Goal: Communication & Community: Answer question/provide support

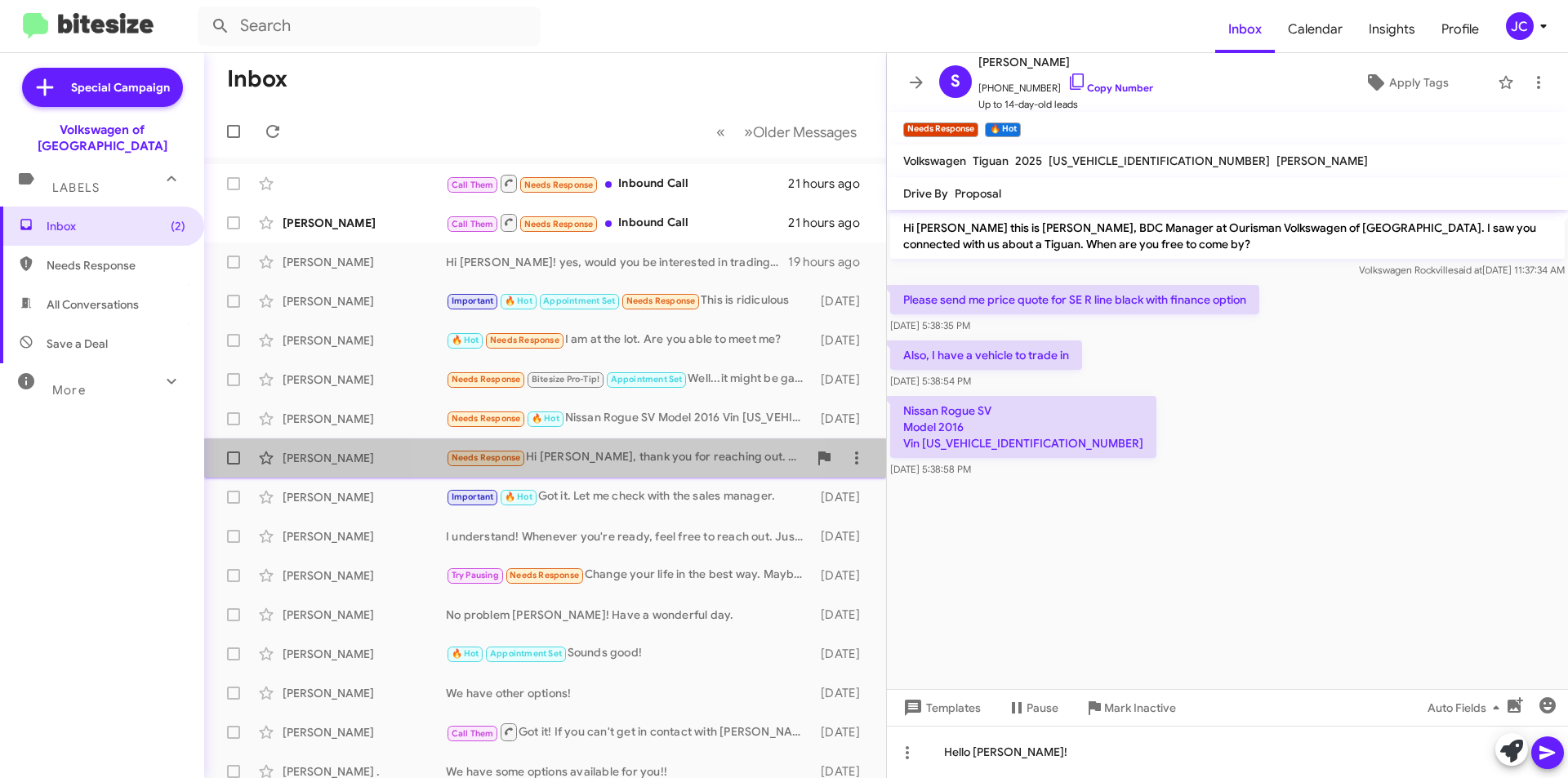
click at [604, 461] on div "Needs Response Hi [PERSON_NAME], thank you for reaching out. I was able to find…" at bounding box center [627, 457] width 362 height 19
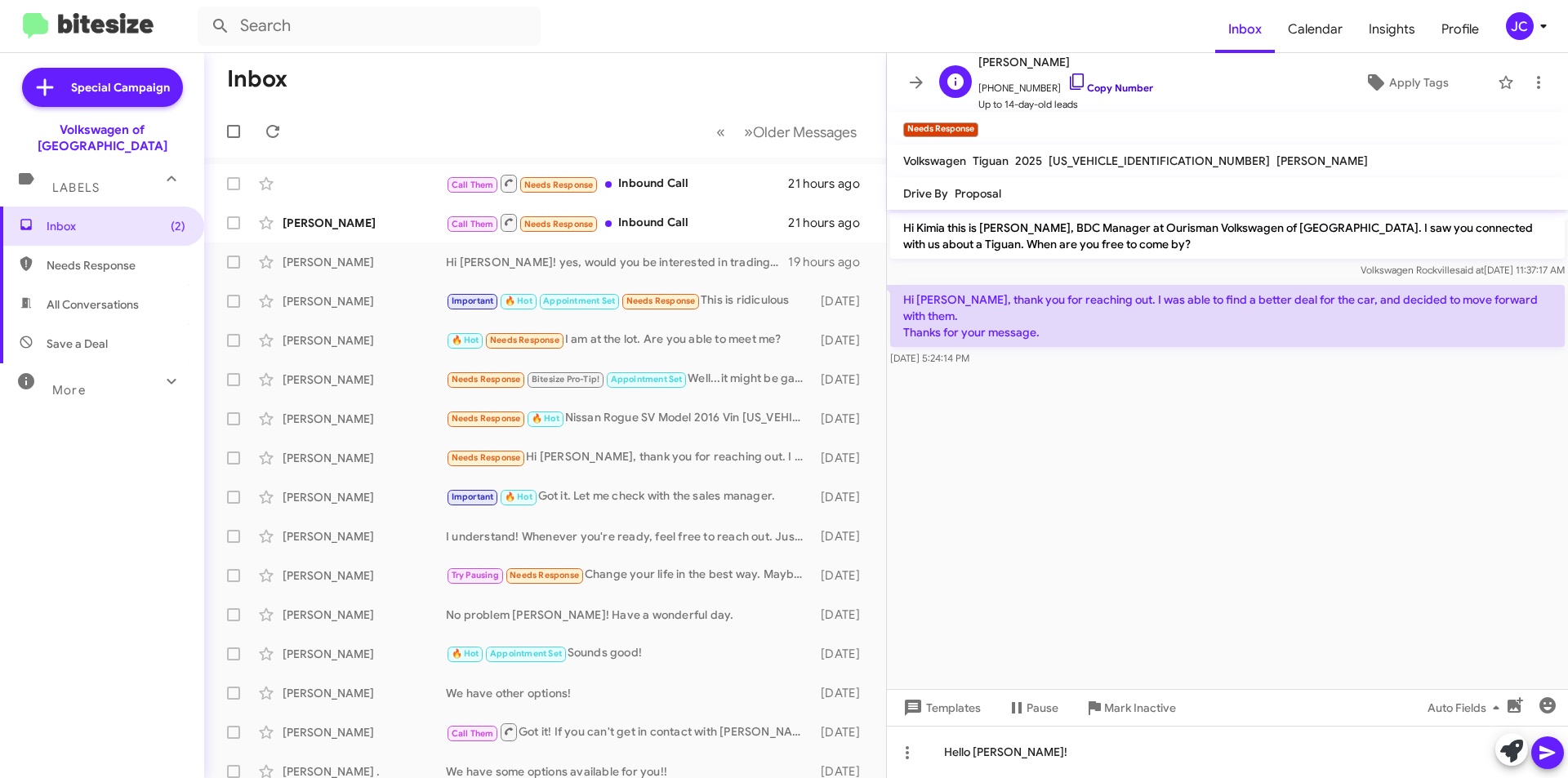
click at [1118, 91] on link "Copy Number" at bounding box center [1109, 88] width 86 height 12
click at [1114, 83] on link "Copy Number" at bounding box center [1109, 88] width 86 height 12
click at [558, 513] on span "[PERSON_NAME] Important 🔥 Hot Got it. Let me check with the sales manager. [DAT…" at bounding box center [544, 497] width 682 height 39
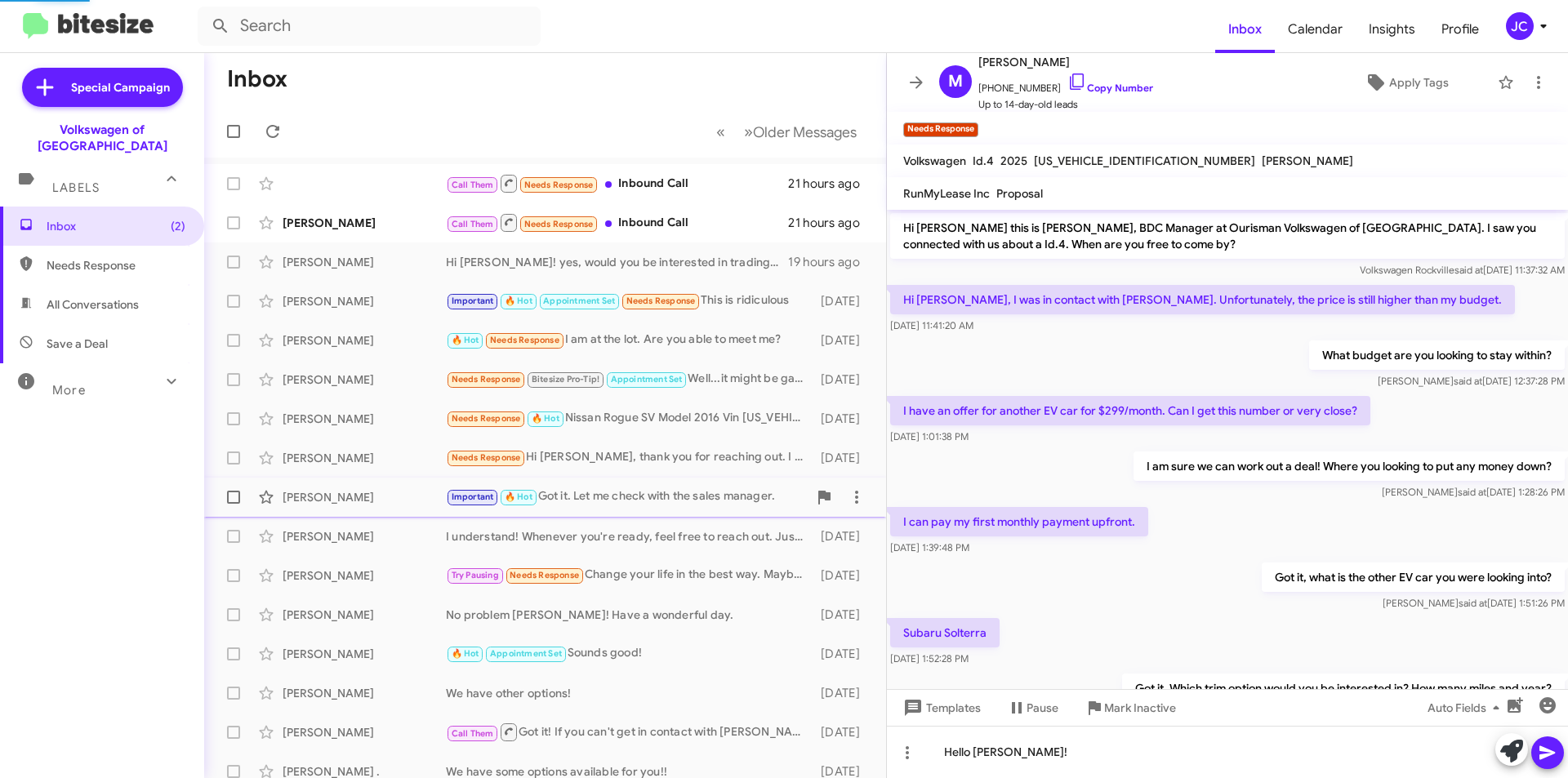
scroll to position [192, 0]
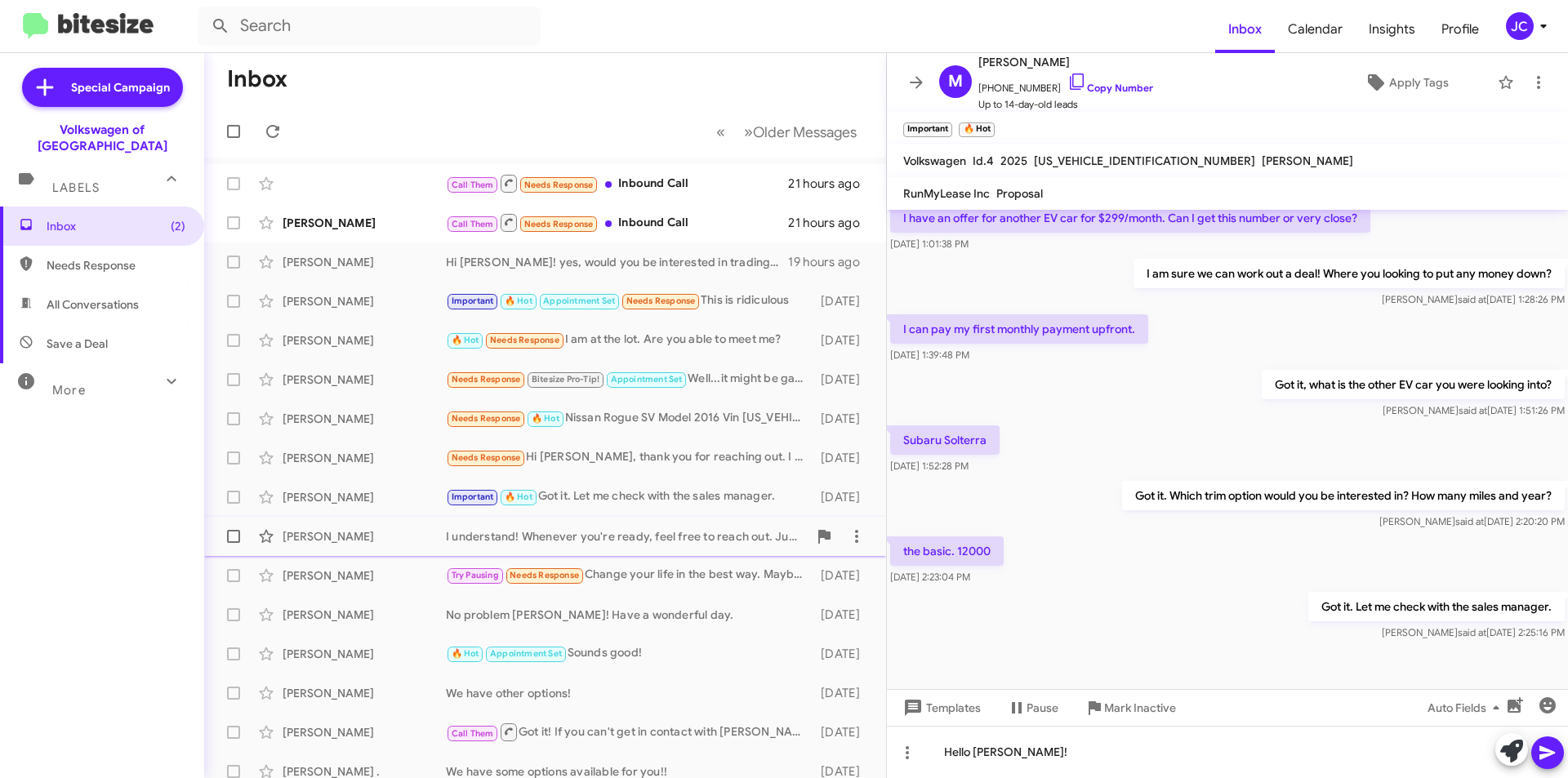
click at [579, 550] on div "[PERSON_NAME] I understand! Whenever you're ready, feel free to reach out. Just…" at bounding box center [544, 536] width 655 height 33
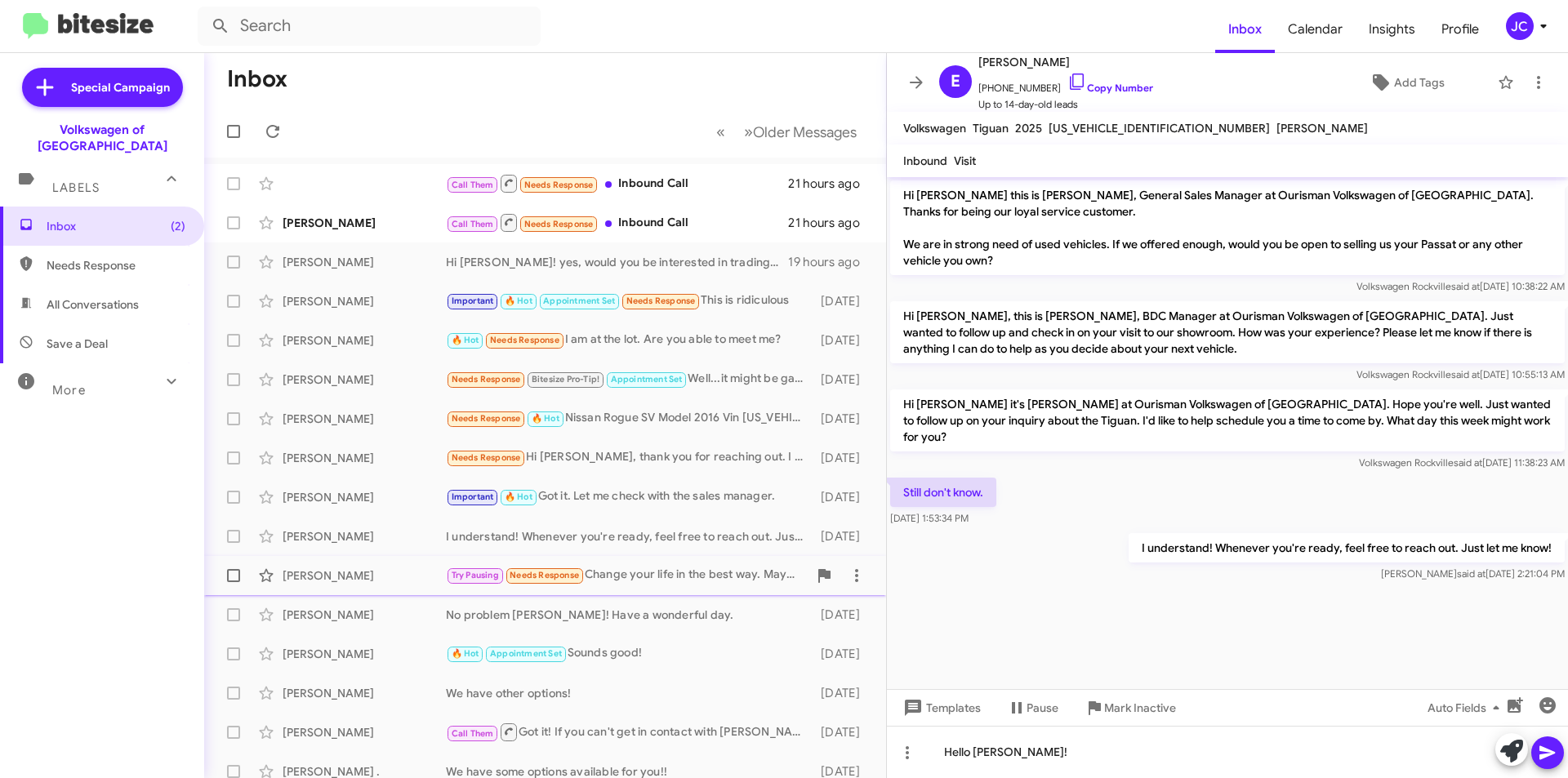
click at [665, 590] on div "[PERSON_NAME] Try Pausing Needs Response Change your life in the best way. Mayb…" at bounding box center [544, 575] width 655 height 33
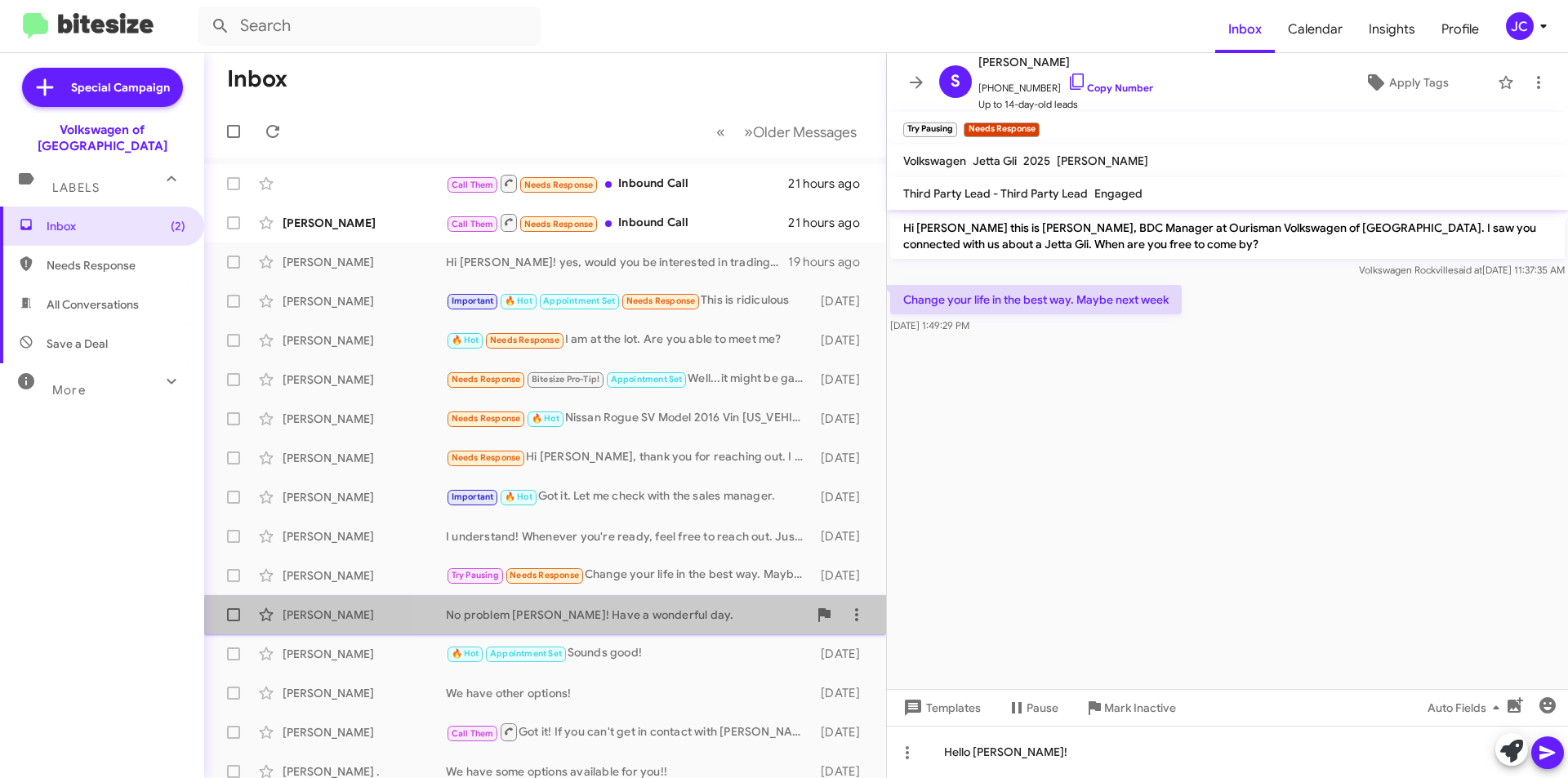
click at [668, 625] on div "[PERSON_NAME] No problem [PERSON_NAME]! Have a wonderful day. [DATE]" at bounding box center [544, 615] width 655 height 33
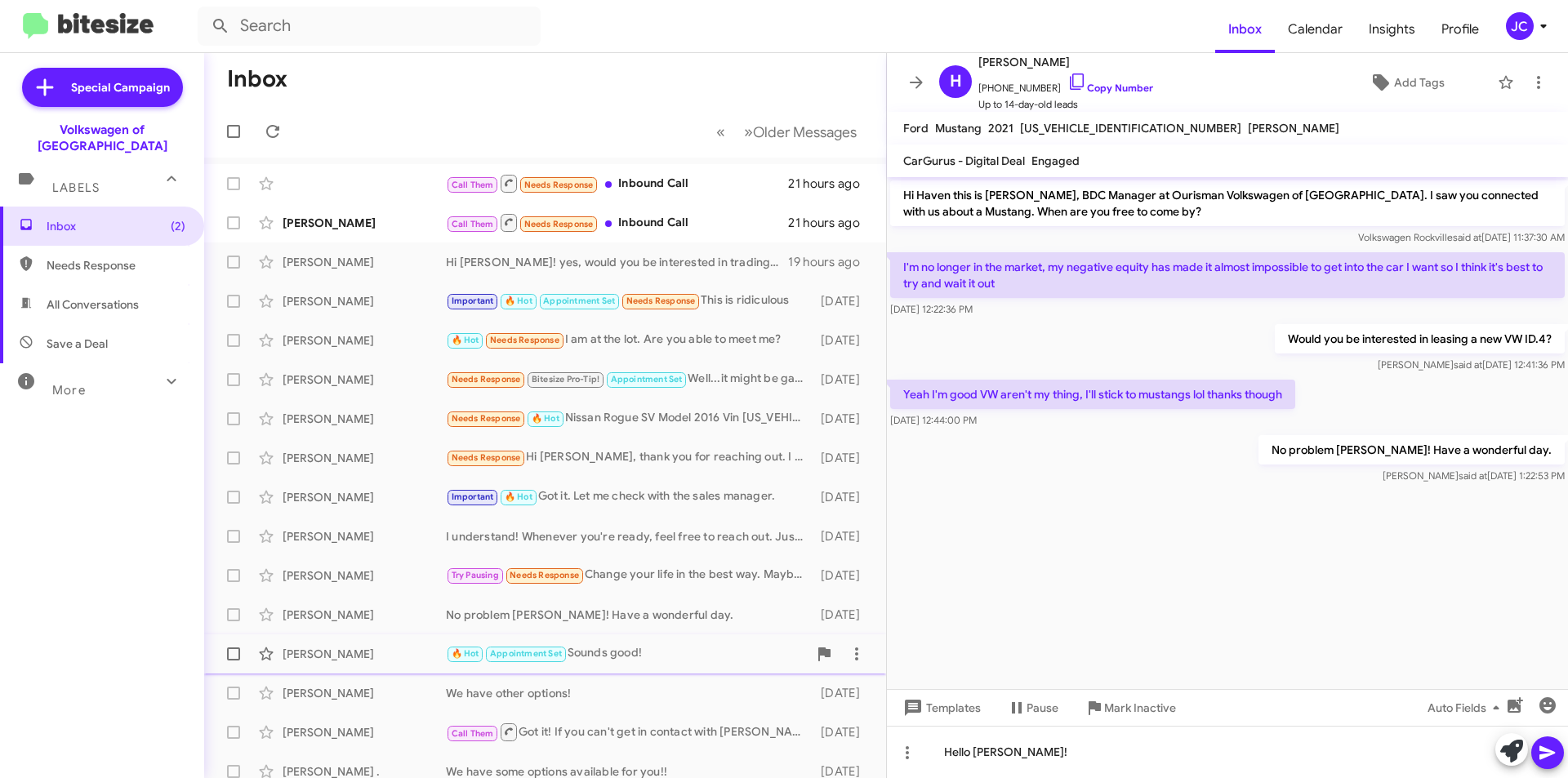
click at [661, 662] on div "🔥 Hot Appointment Set Sounds good!" at bounding box center [627, 653] width 362 height 19
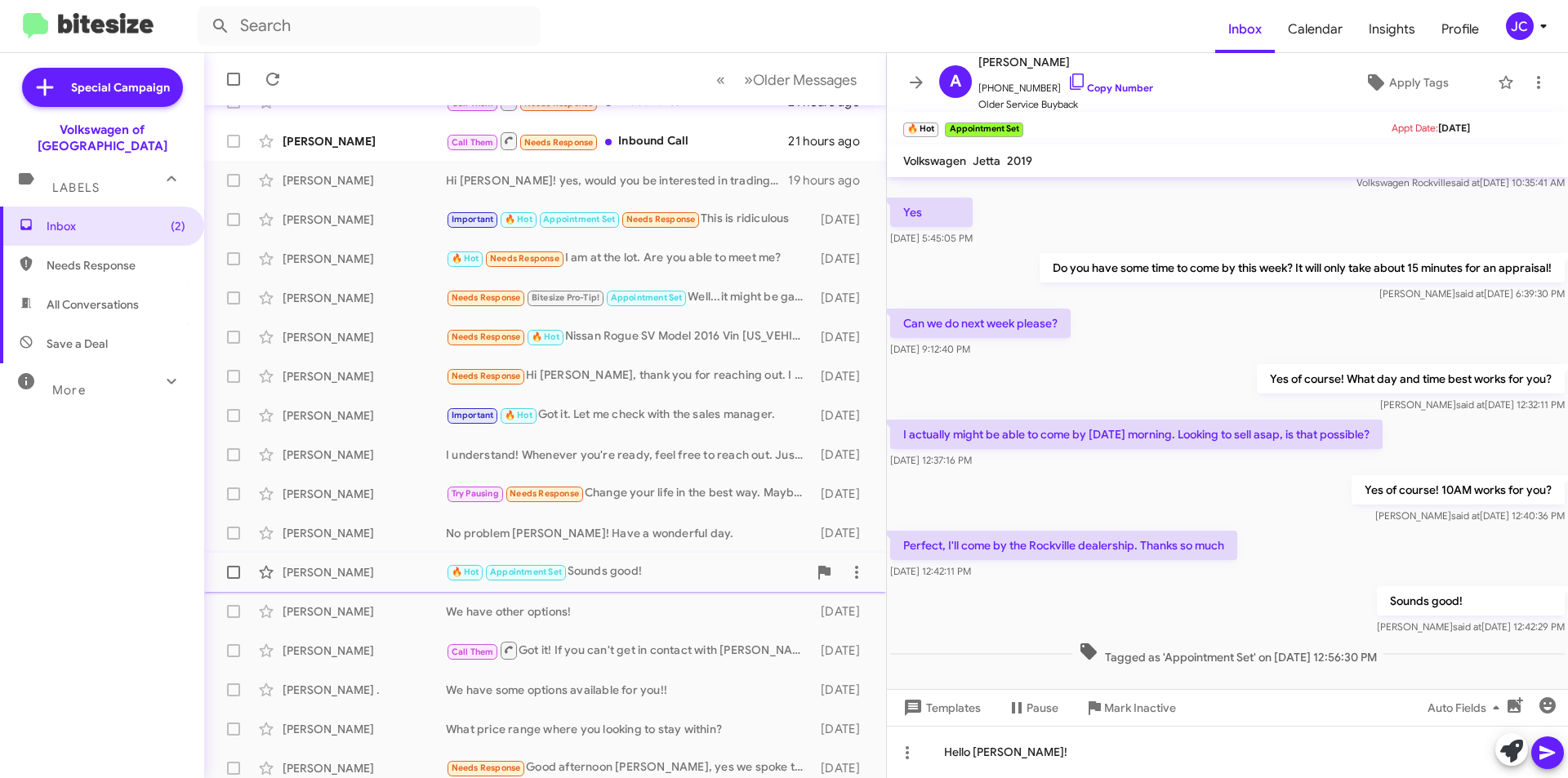
scroll to position [170, 0]
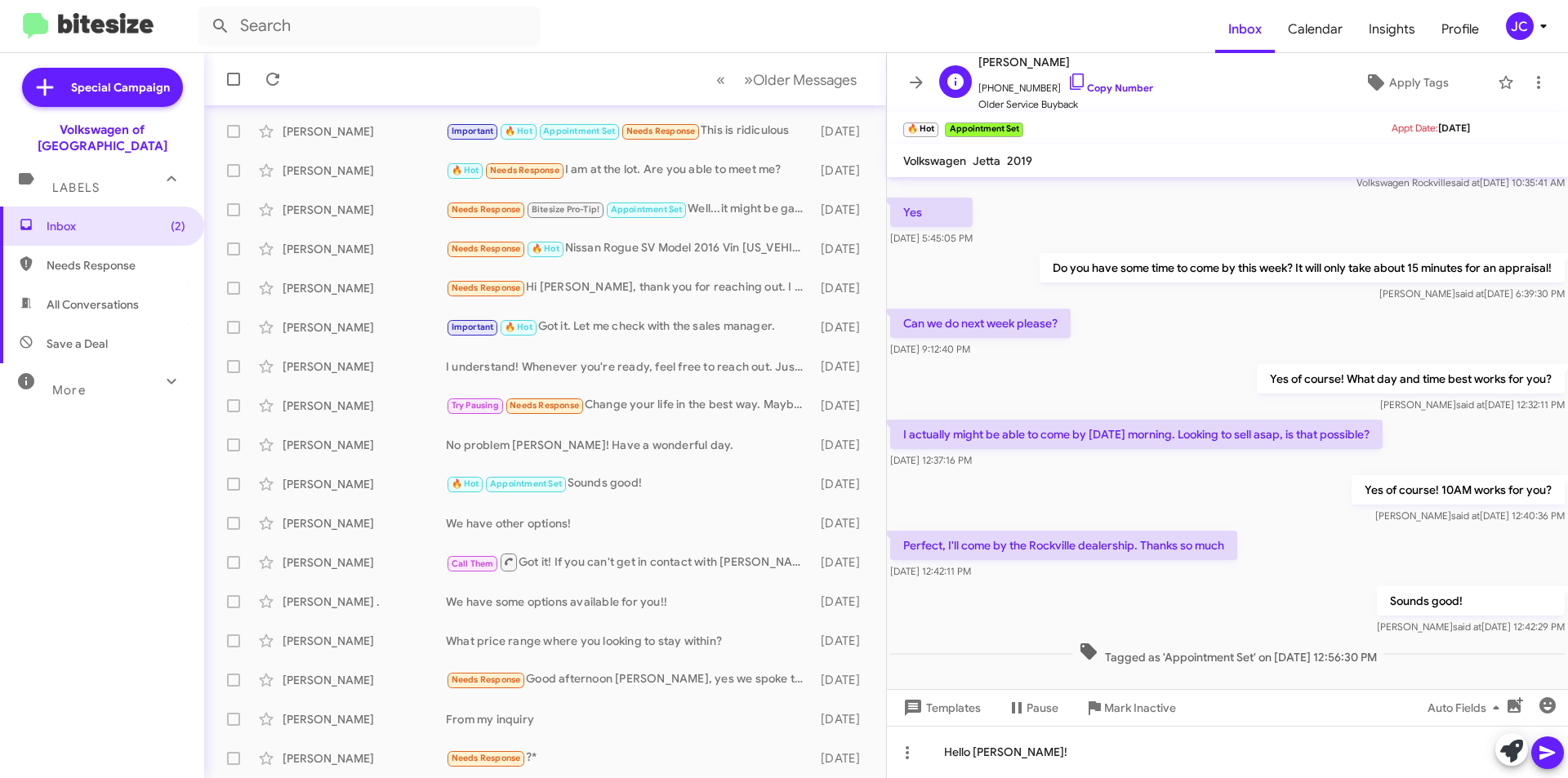
click at [1079, 66] on span "[PERSON_NAME]" at bounding box center [1065, 62] width 175 height 19
click at [1091, 86] on link "Copy Number" at bounding box center [1109, 88] width 86 height 12
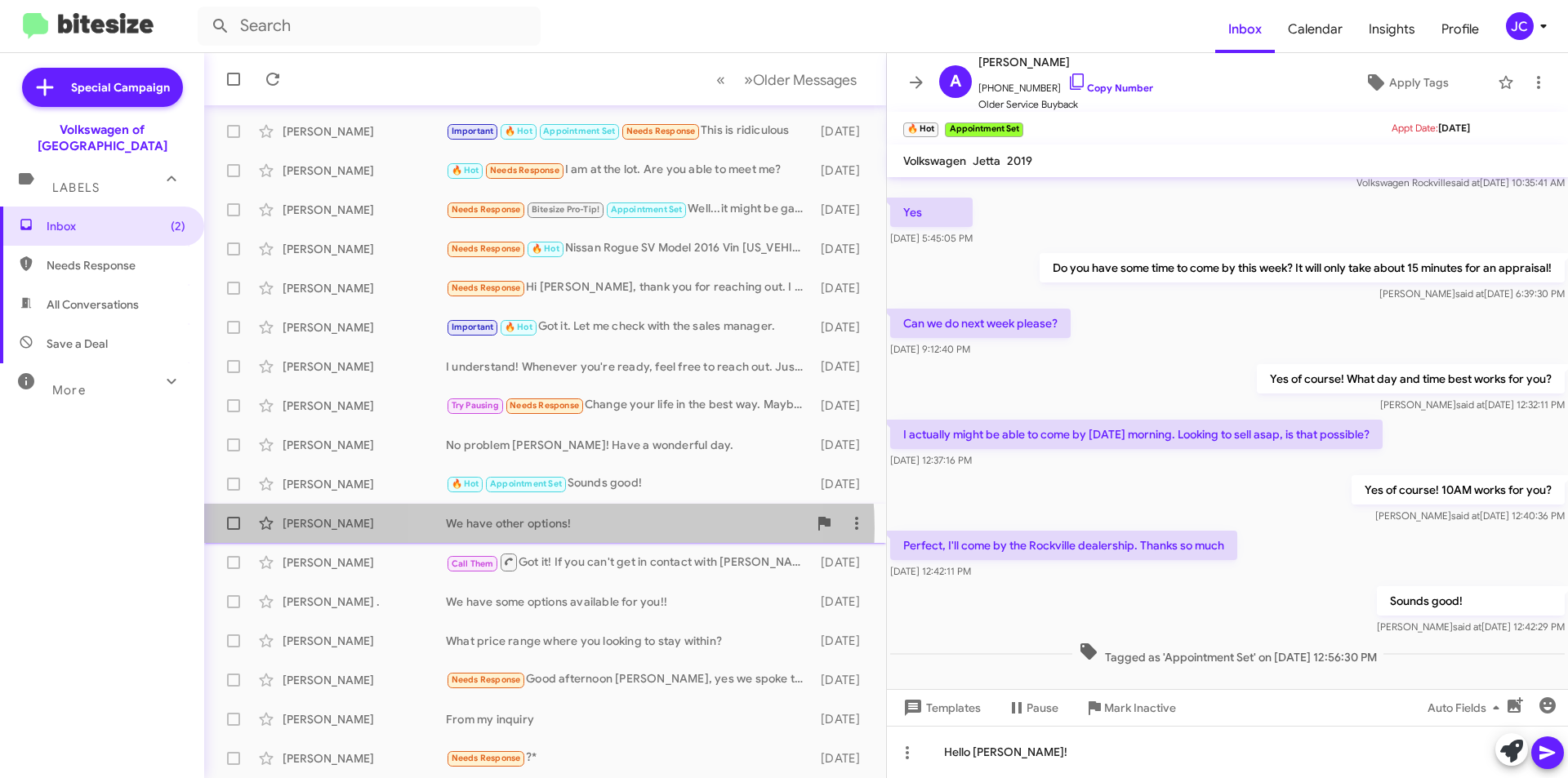
drag, startPoint x: 537, startPoint y: 528, endPoint x: 577, endPoint y: 535, distance: 40.6
click at [537, 528] on div "We have other options!" at bounding box center [627, 523] width 362 height 17
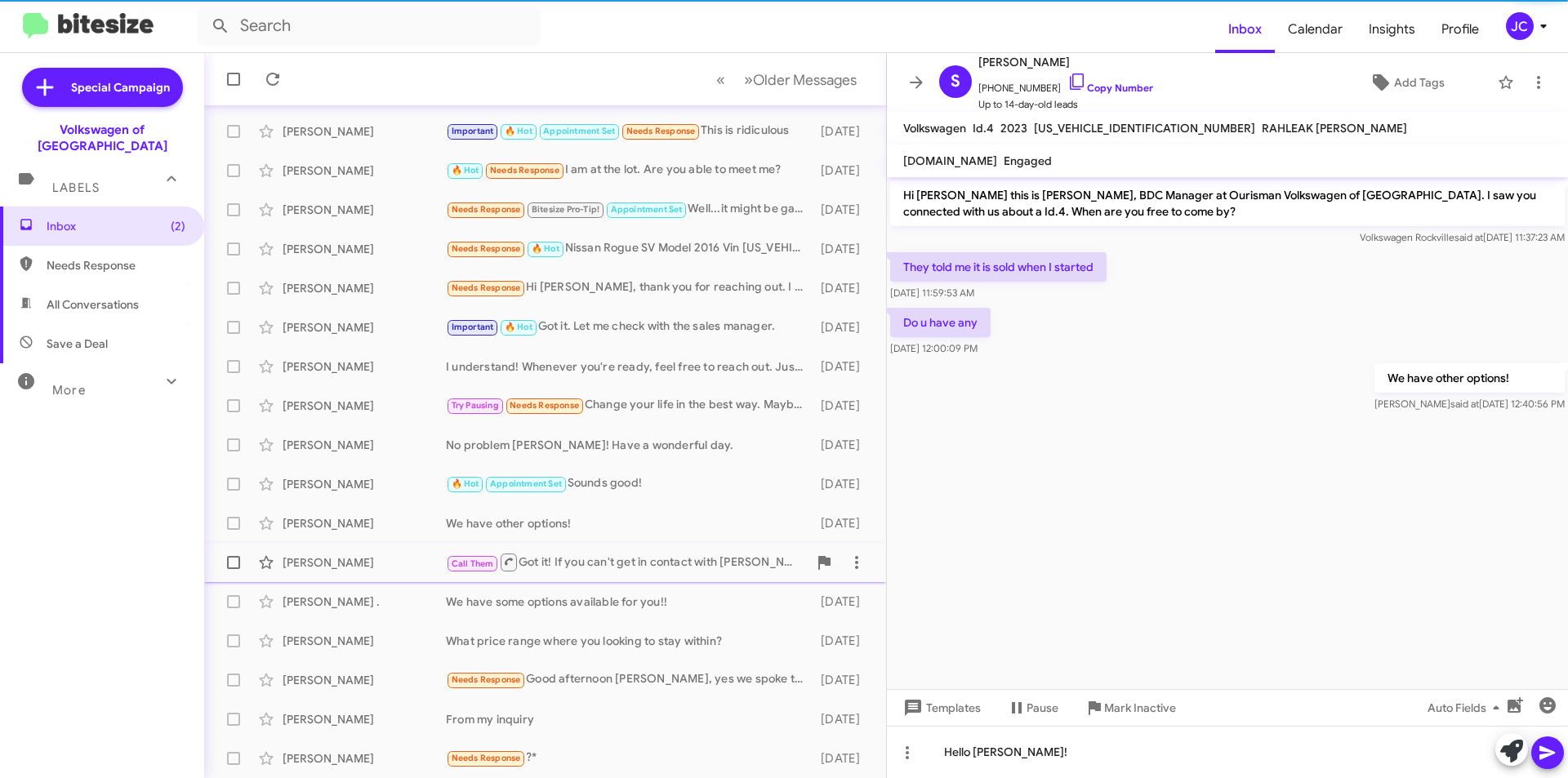
click at [601, 550] on div "[PERSON_NAME] Call Them Got it! If you can't get in contact with [PERSON_NAME],…" at bounding box center [544, 562] width 655 height 33
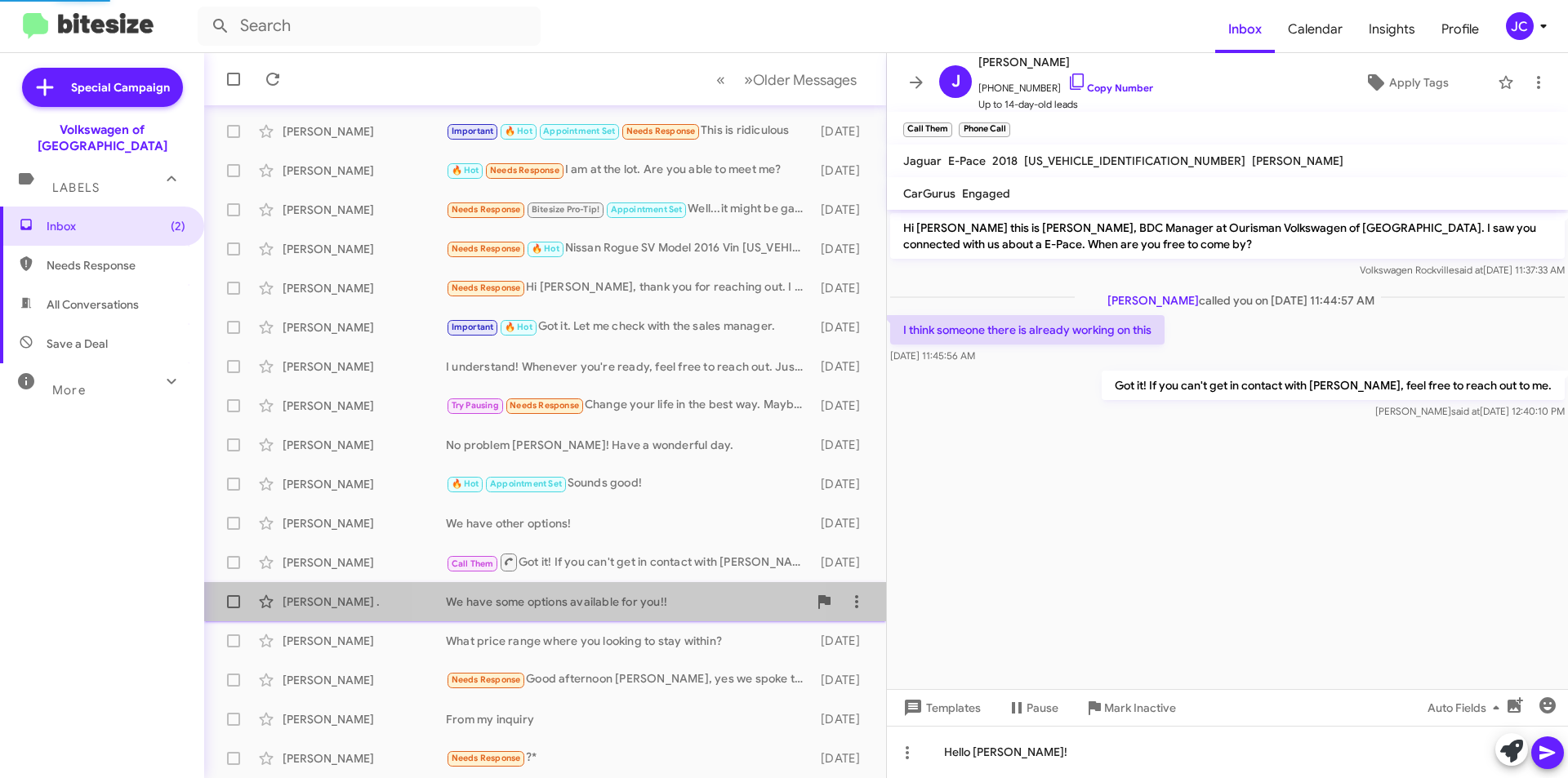
click at [625, 607] on div "We have some options available for you!!" at bounding box center [627, 602] width 362 height 17
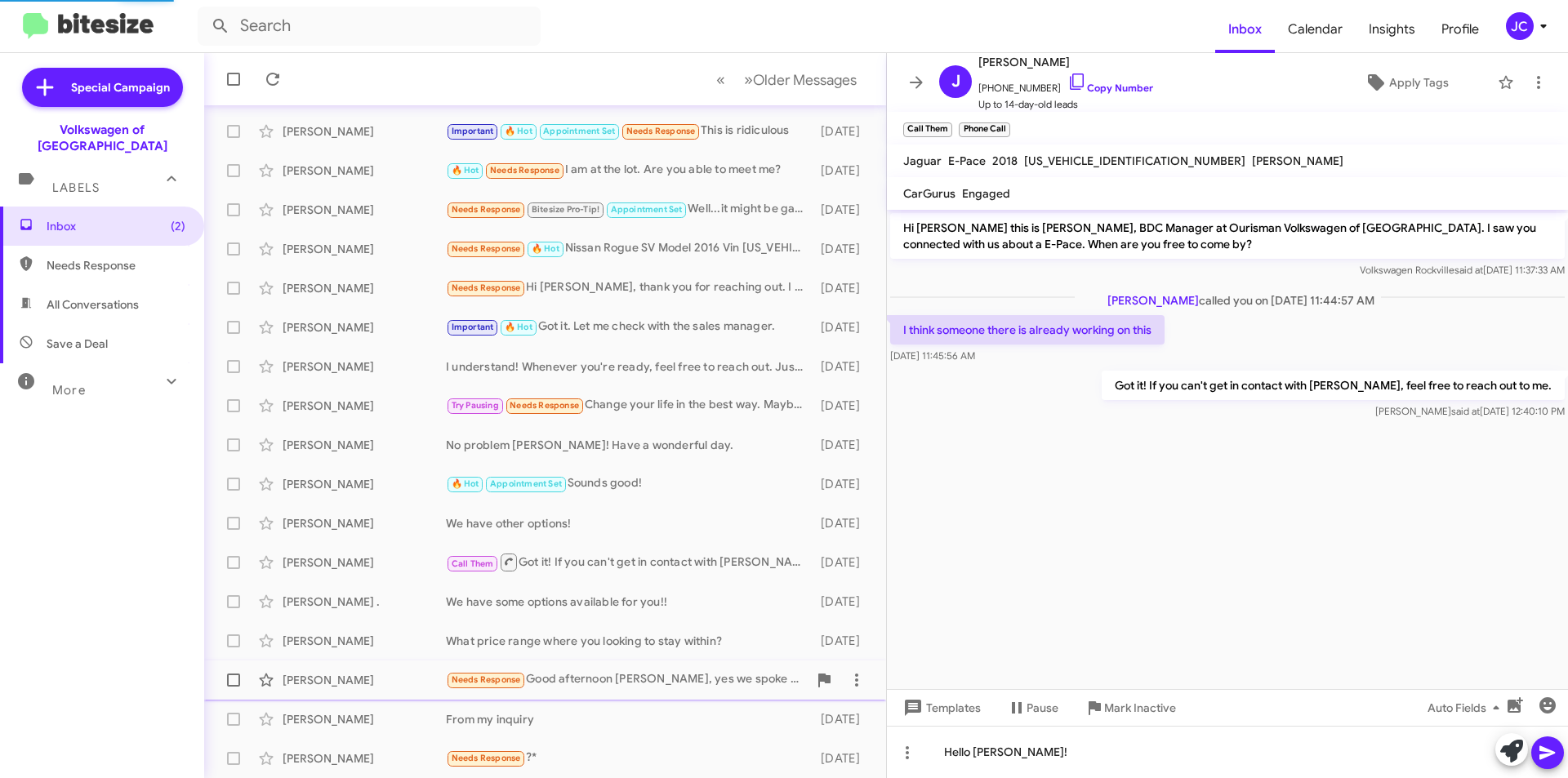
click at [648, 666] on div "[PERSON_NAME] Needs Response Good afternoon [PERSON_NAME], yes we spoke the oth…" at bounding box center [544, 680] width 655 height 33
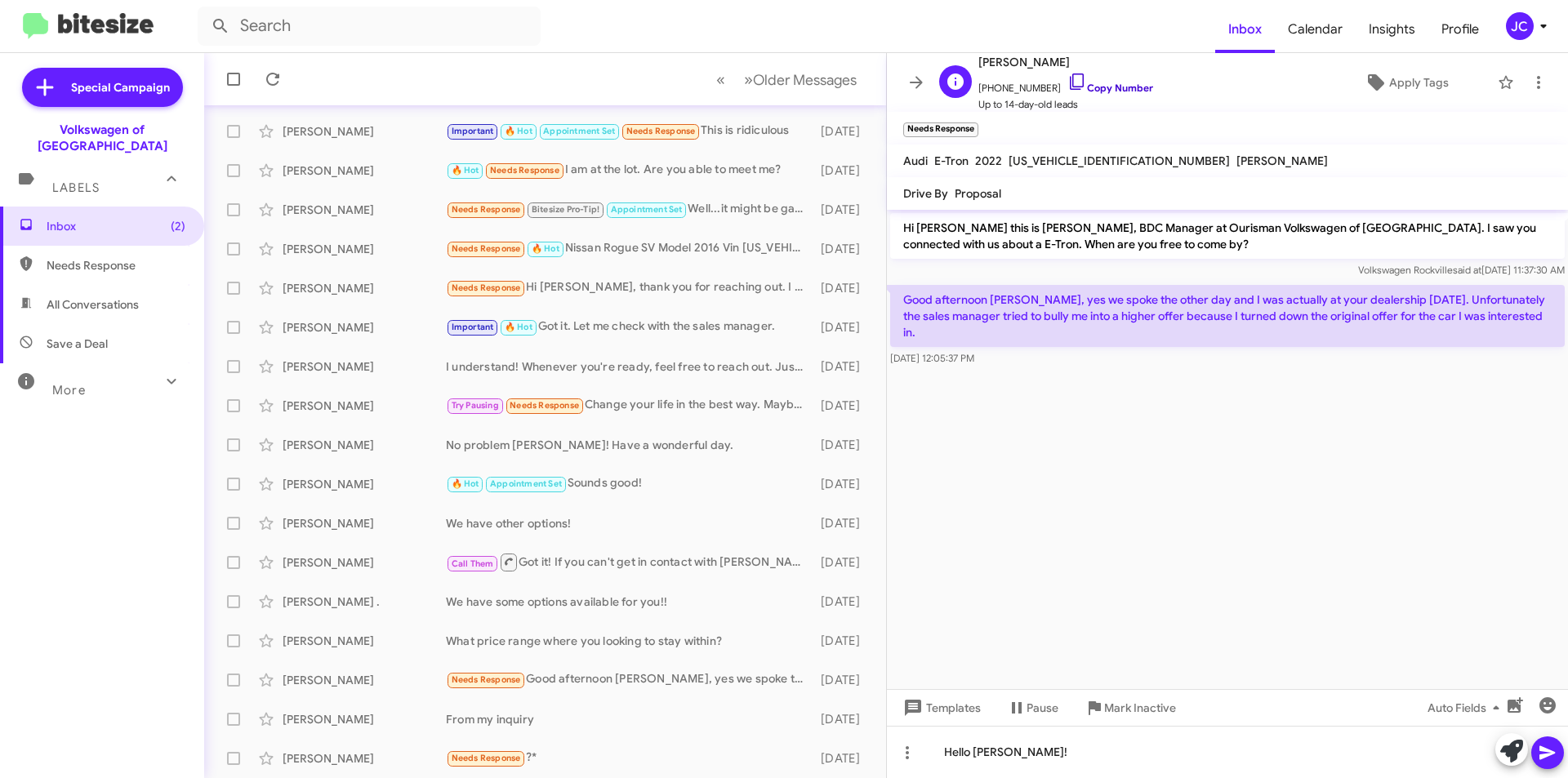
click at [1083, 86] on link "Copy Number" at bounding box center [1109, 88] width 86 height 12
